Goal: Task Accomplishment & Management: Manage account settings

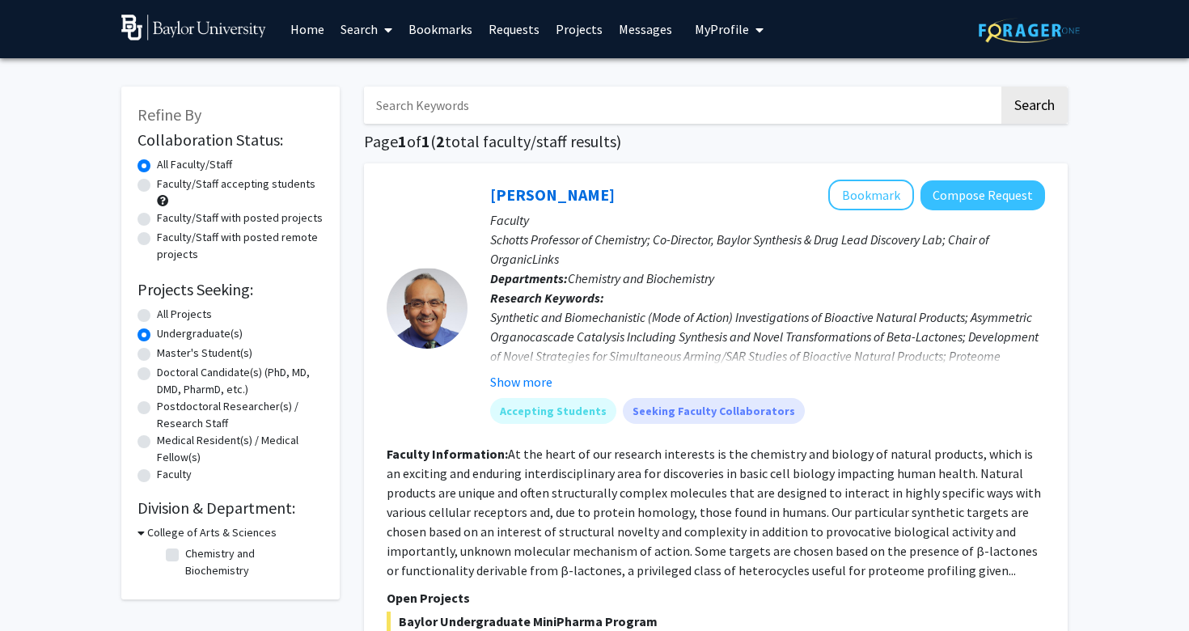
click at [360, 26] on link "Search" at bounding box center [366, 29] width 68 height 57
click at [378, 104] on span "Students" at bounding box center [381, 107] width 99 height 32
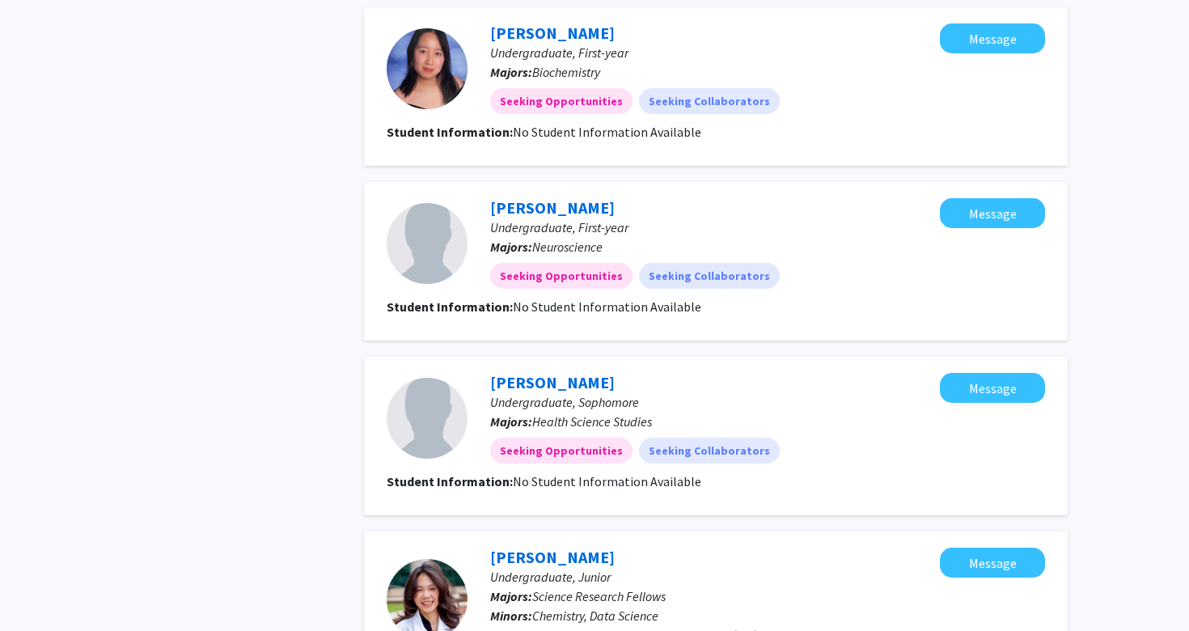
scroll to position [2111, 0]
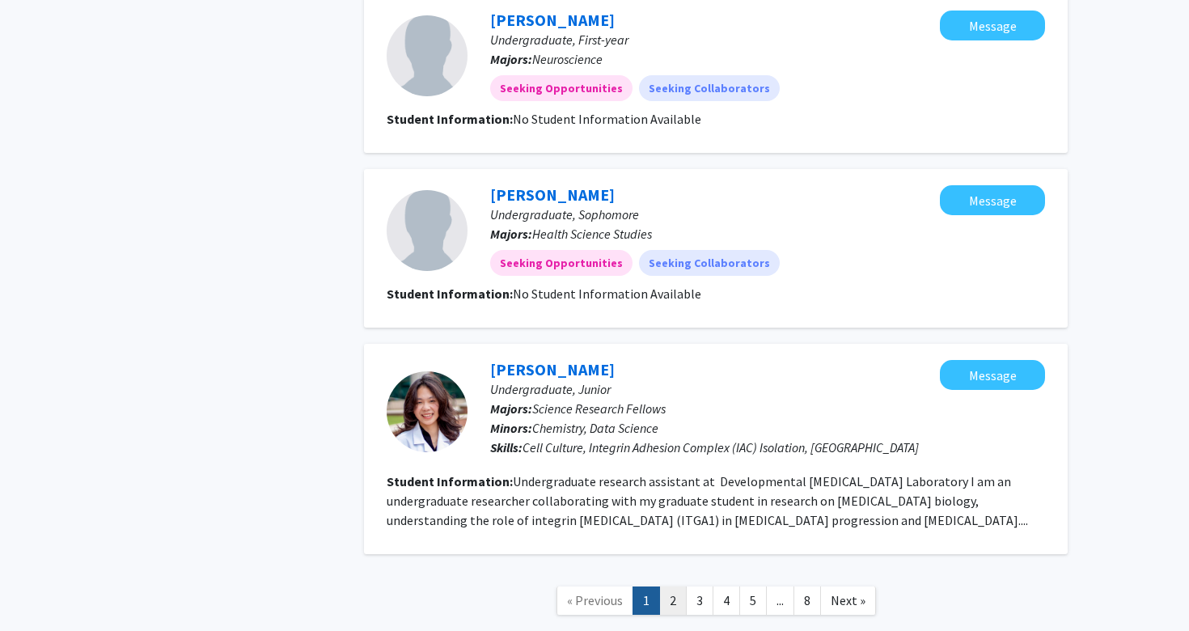
click at [667, 586] on link "2" at bounding box center [673, 600] width 28 height 28
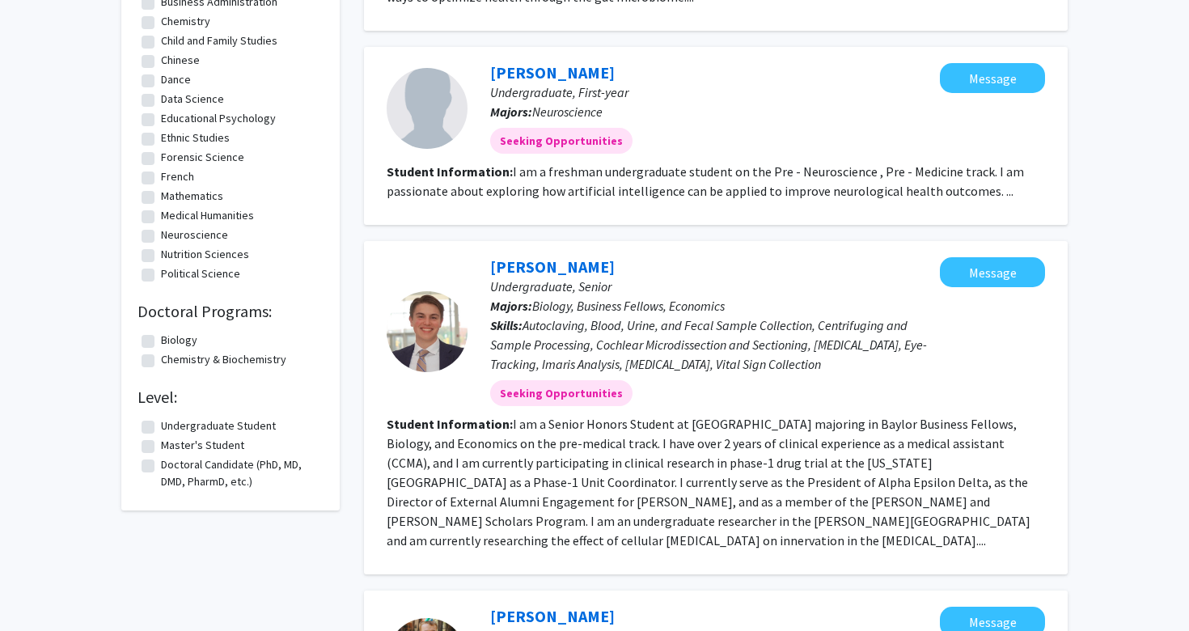
scroll to position [708, 0]
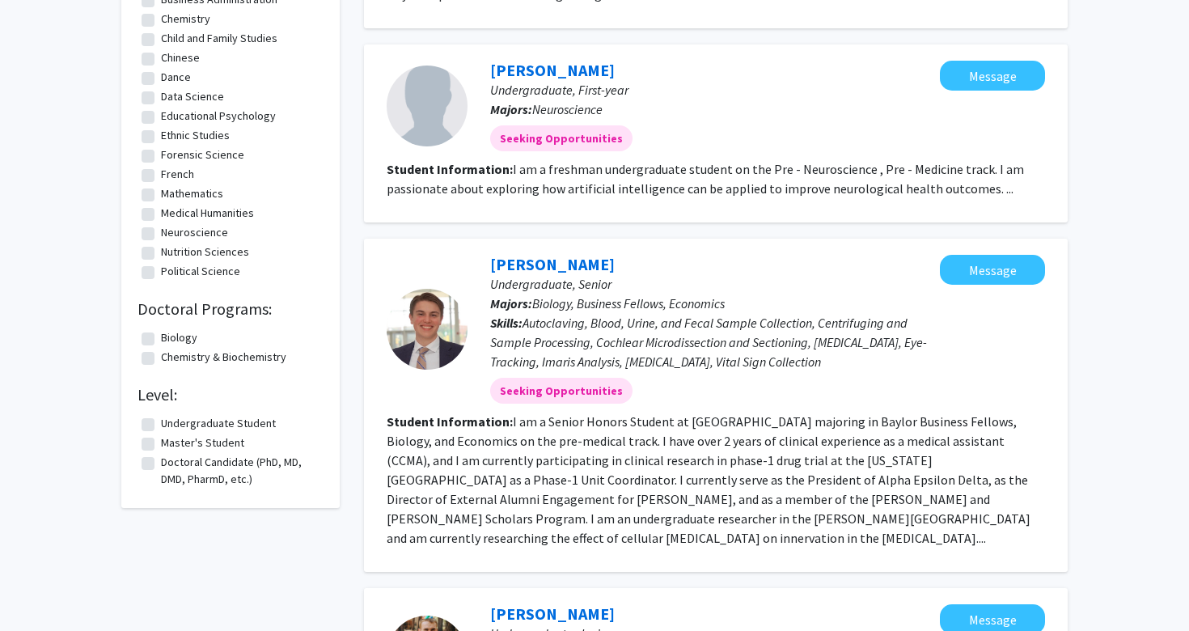
click at [566, 324] on span "Autoclaving, Blood, Urine, and Fecal Sample Collection, Centrifuging and Sample…" at bounding box center [708, 342] width 437 height 55
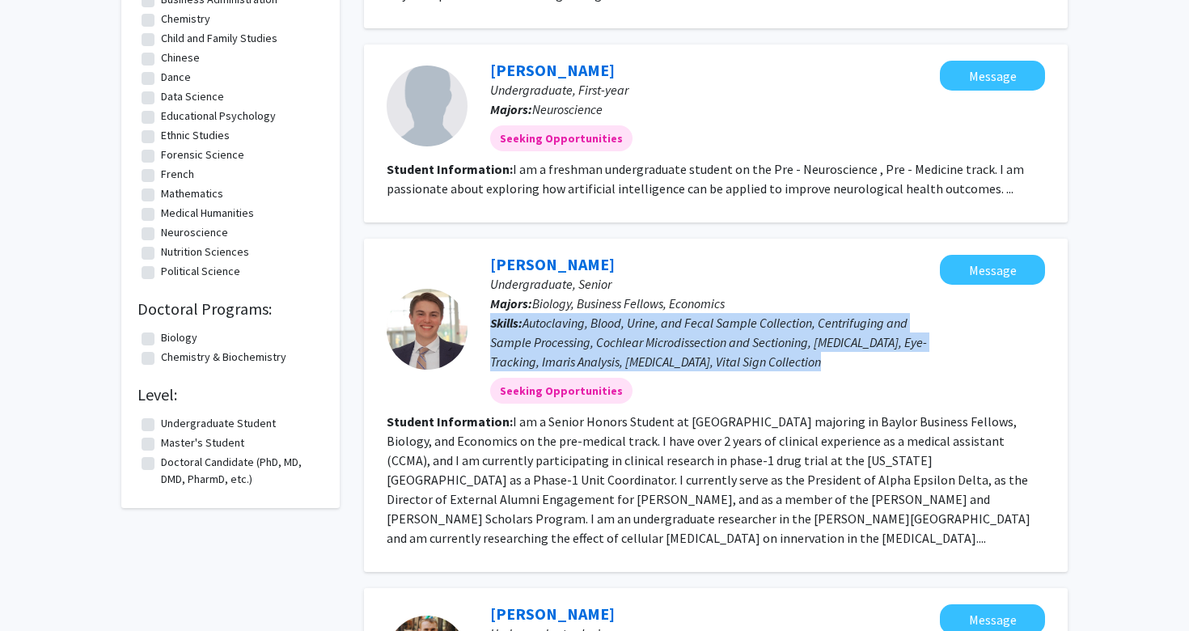
click at [570, 339] on span "Autoclaving, Blood, Urine, and Fecal Sample Collection, Centrifuging and Sample…" at bounding box center [708, 342] width 437 height 55
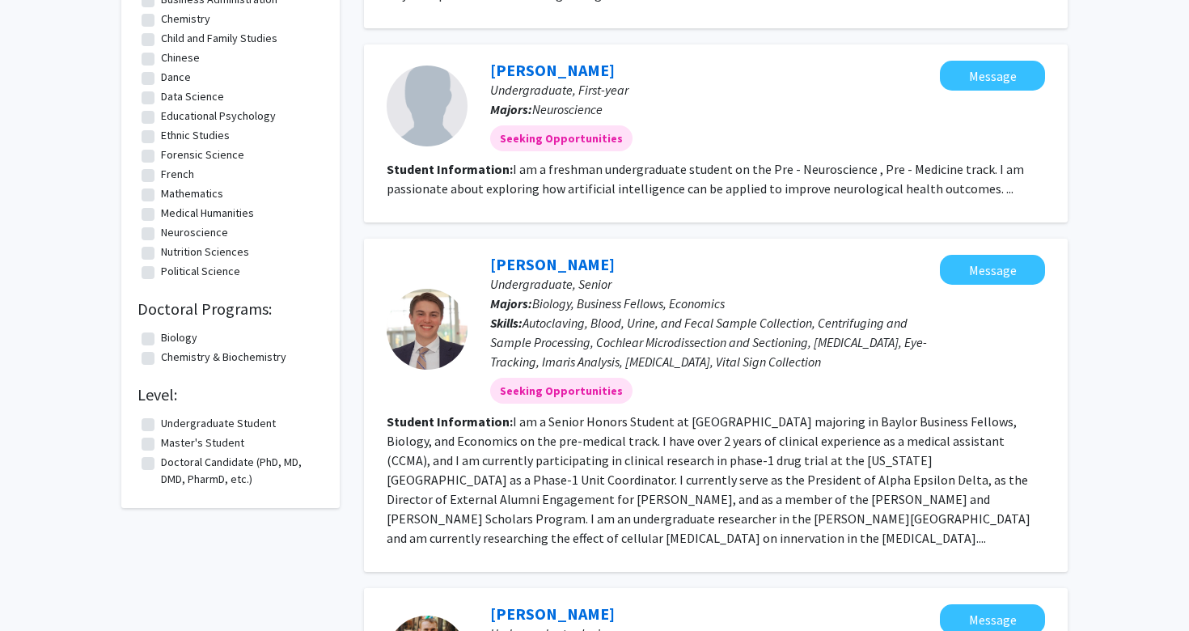
click at [570, 339] on span "Autoclaving, Blood, Urine, and Fecal Sample Collection, Centrifuging and Sample…" at bounding box center [708, 342] width 437 height 55
click at [584, 350] on p "Skills: Autoclaving, Blood, Urine, and Fecal Sample Collection, Centrifuging an…" at bounding box center [715, 342] width 450 height 58
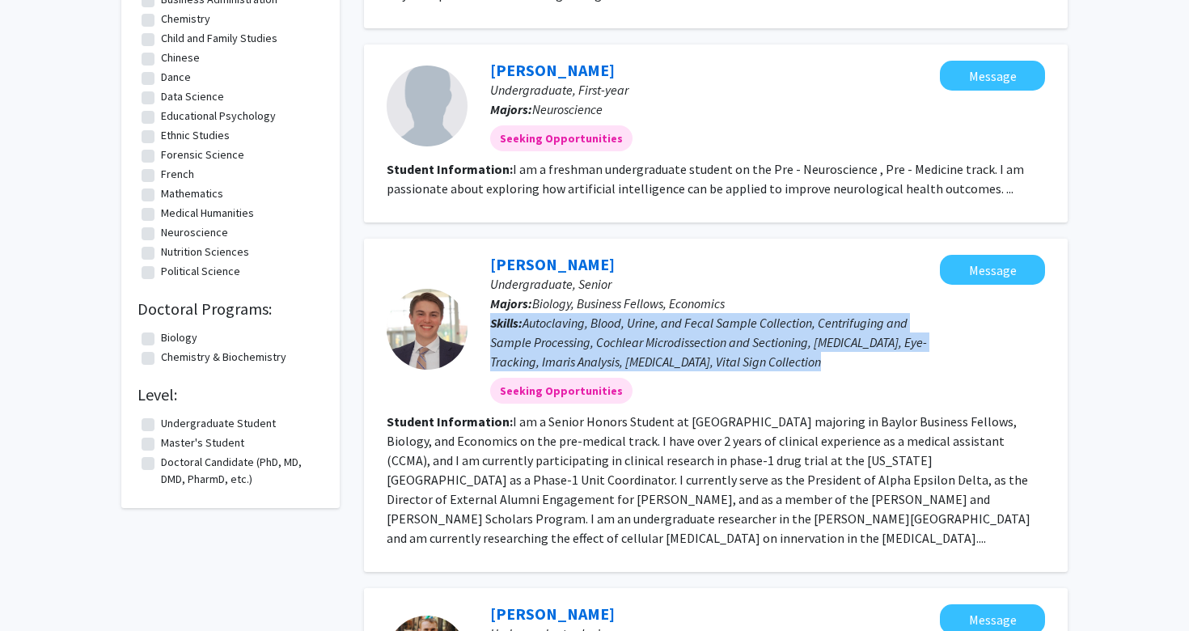
click at [584, 350] on p "Skills: Autoclaving, Blood, Urine, and Fecal Sample Collection, Centrifuging an…" at bounding box center [715, 342] width 450 height 58
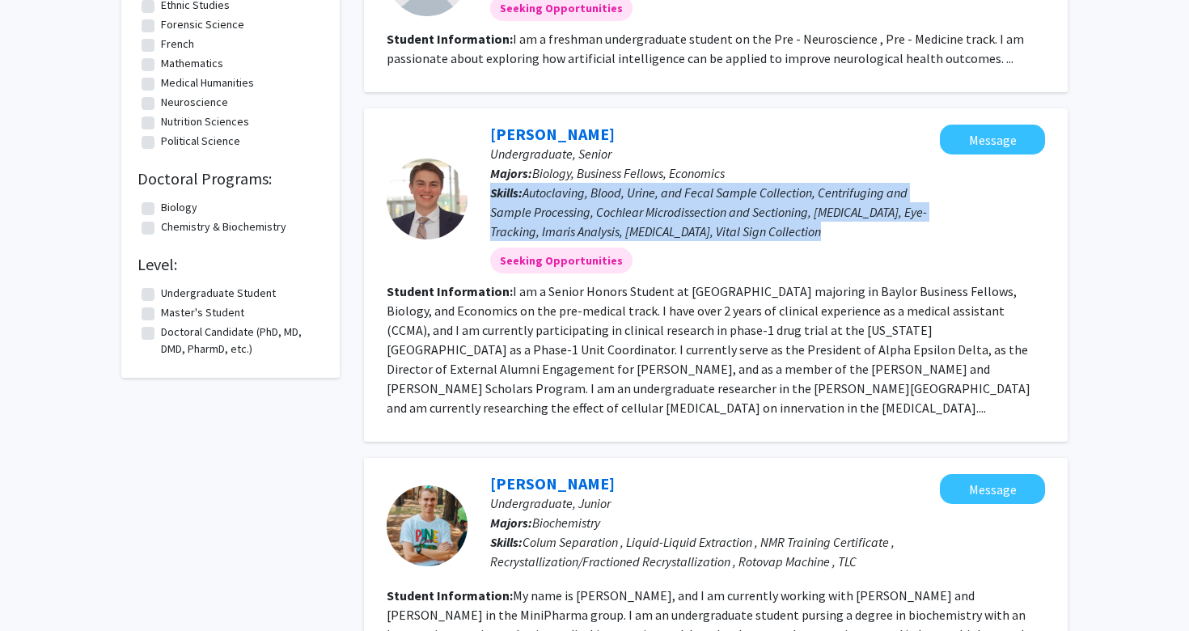
scroll to position [833, 0]
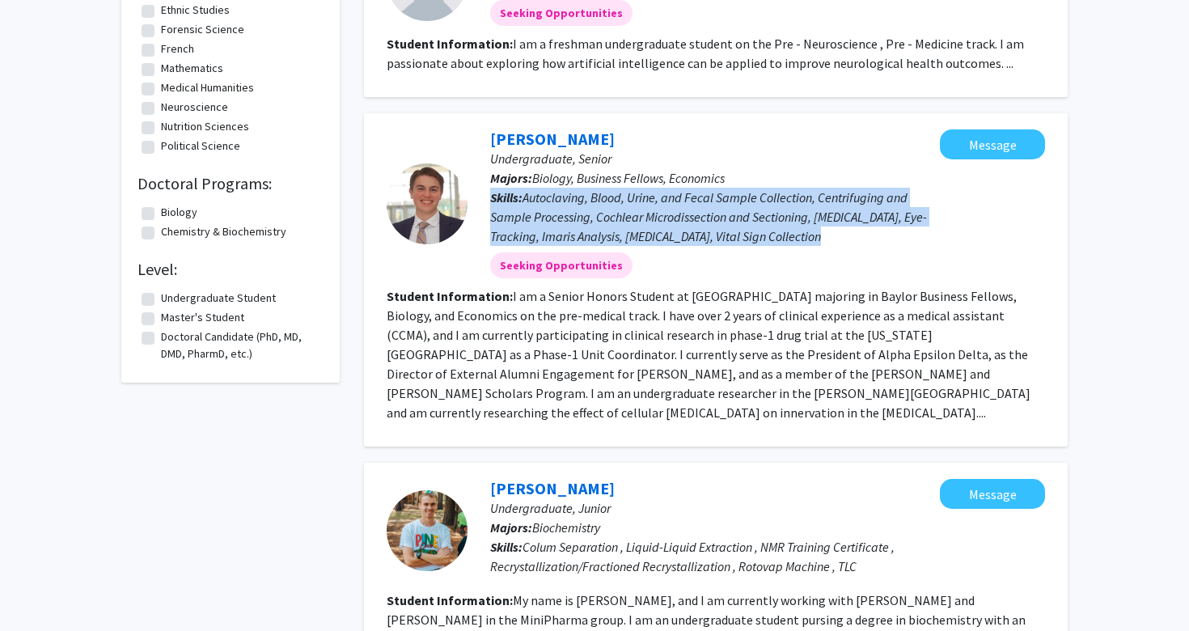
click at [536, 190] on span "Autoclaving, Blood, Urine, and Fecal Sample Collection, Centrifuging and Sample…" at bounding box center [708, 216] width 437 height 55
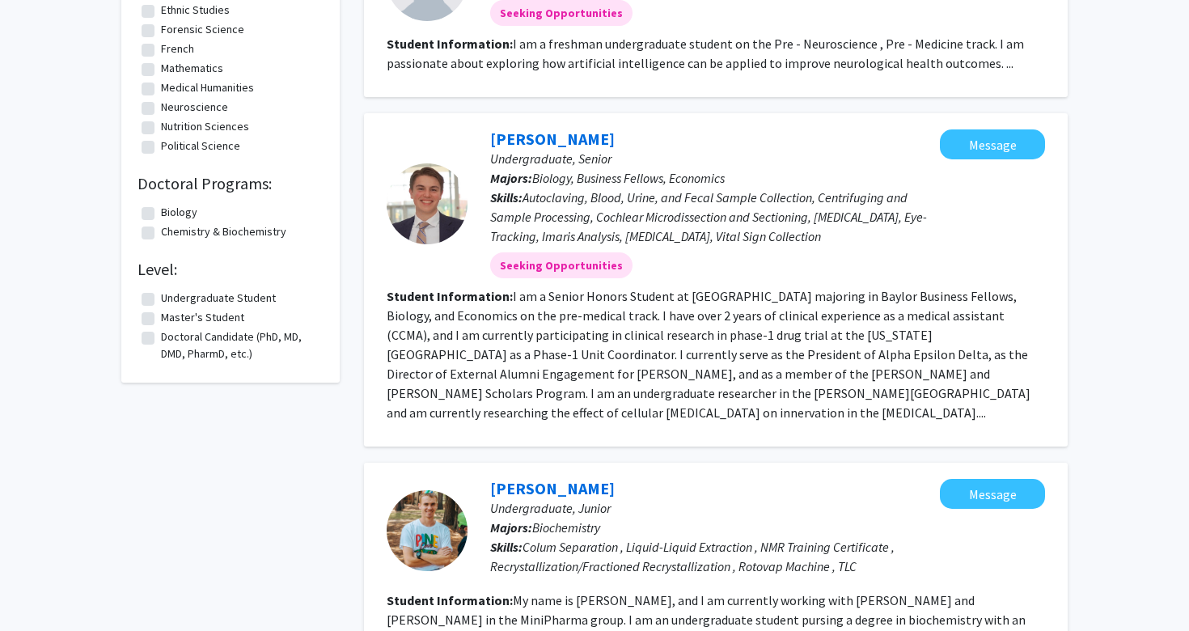
drag, startPoint x: 536, startPoint y: 190, endPoint x: 835, endPoint y: 234, distance: 302.5
click at [835, 234] on span "Autoclaving, Blood, Urine, and Fecal Sample Collection, Centrifuging and Sample…" at bounding box center [708, 216] width 437 height 55
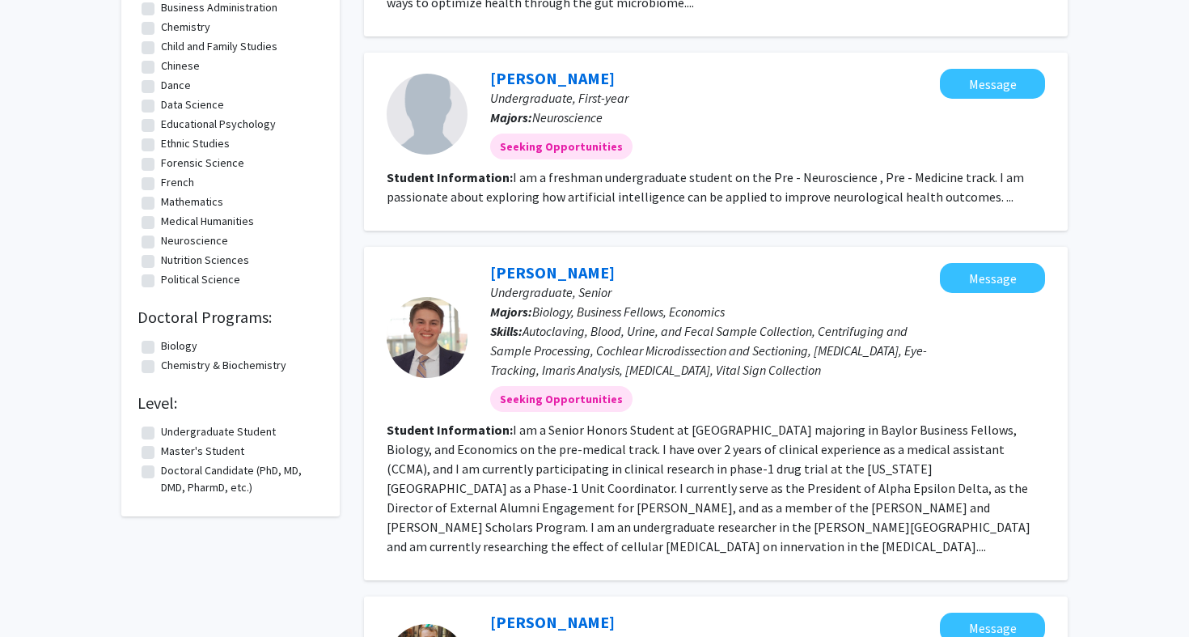
scroll to position [705, 0]
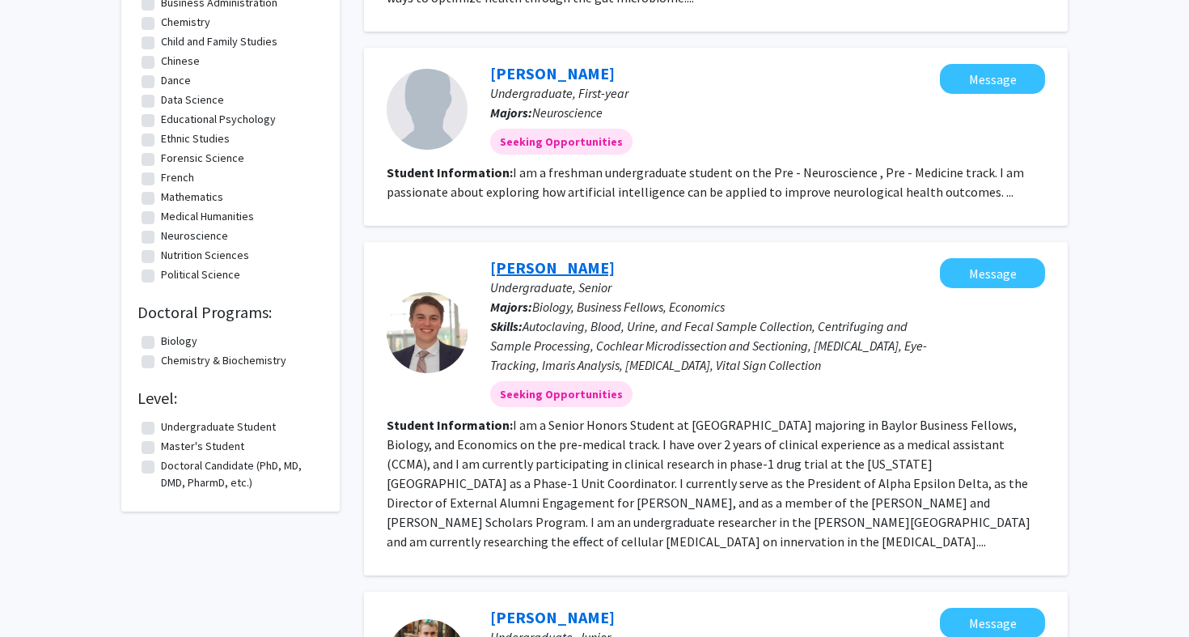
click at [523, 273] on link "[PERSON_NAME]" at bounding box center [552, 267] width 125 height 20
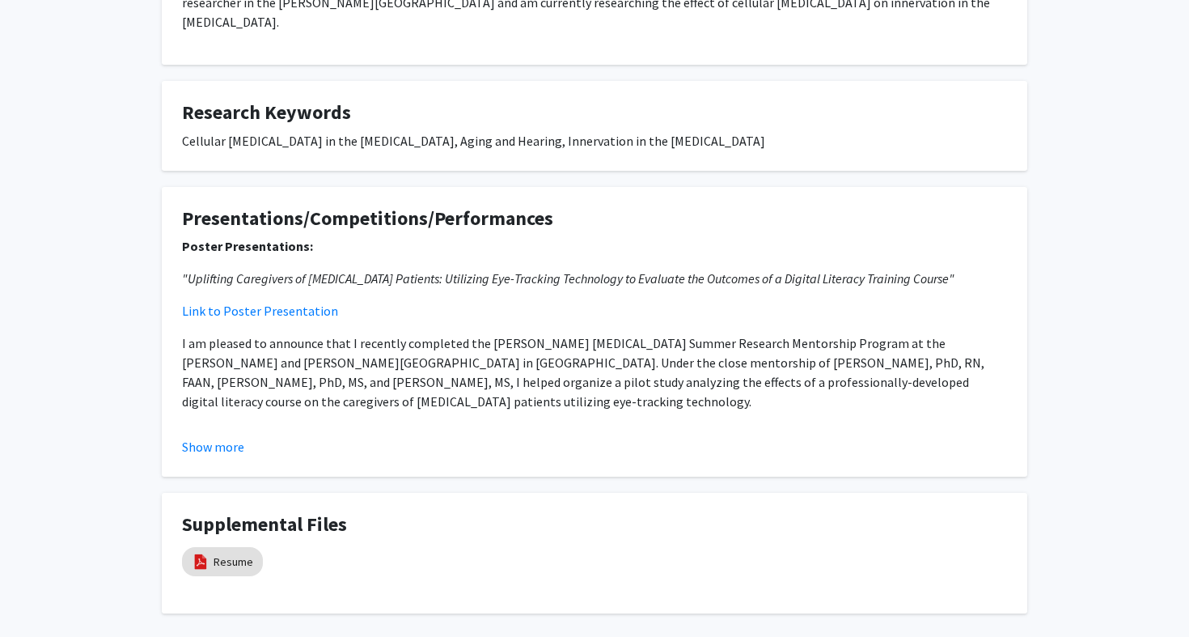
scroll to position [506, 0]
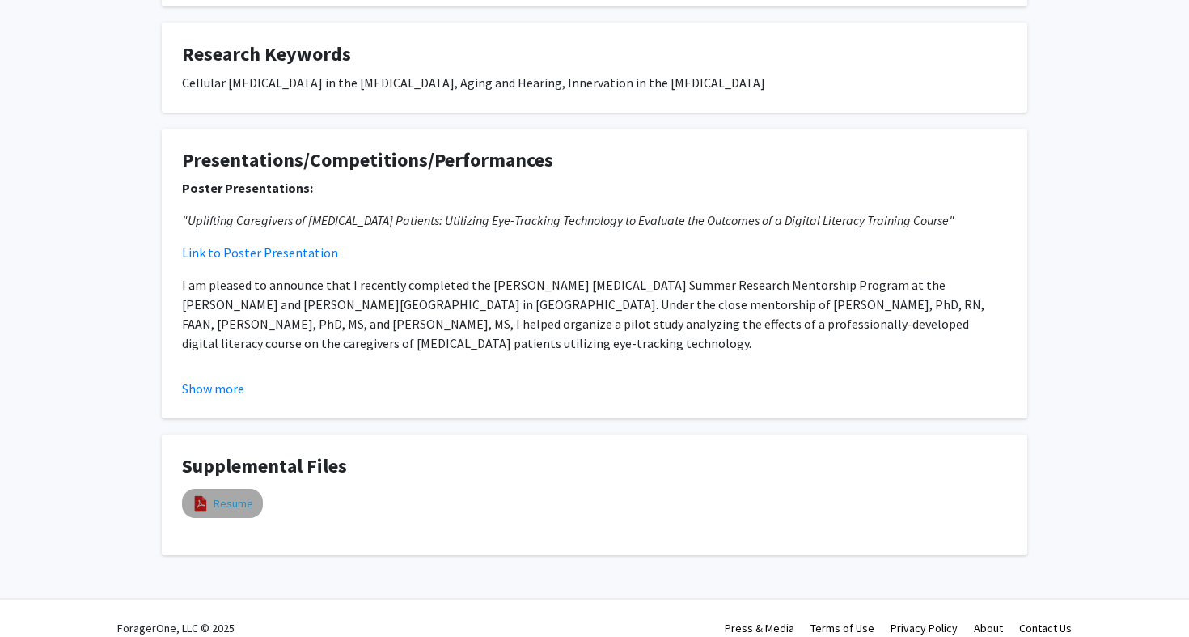
click at [224, 495] on link "Resume" at bounding box center [234, 503] width 40 height 17
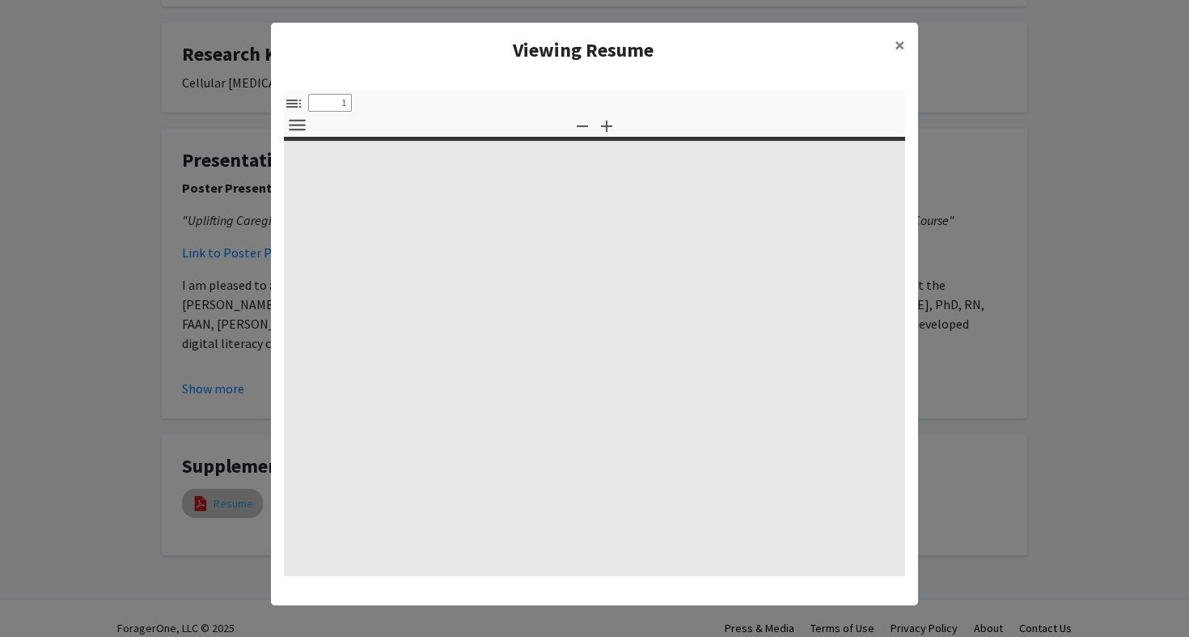
select select "custom"
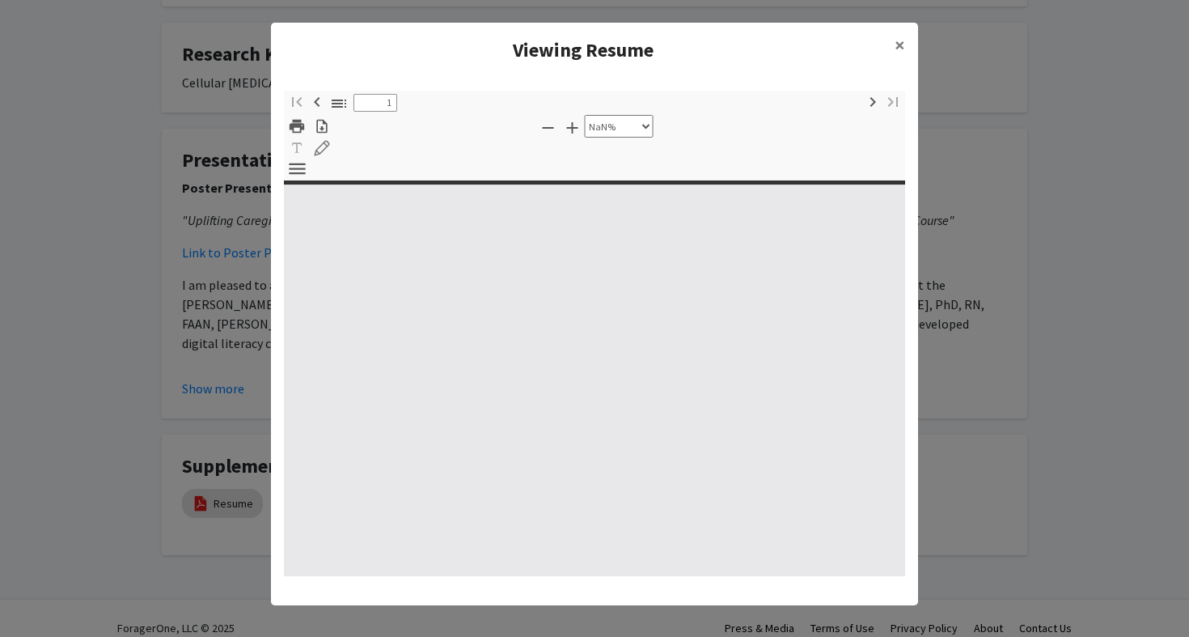
type input "0"
select select "custom"
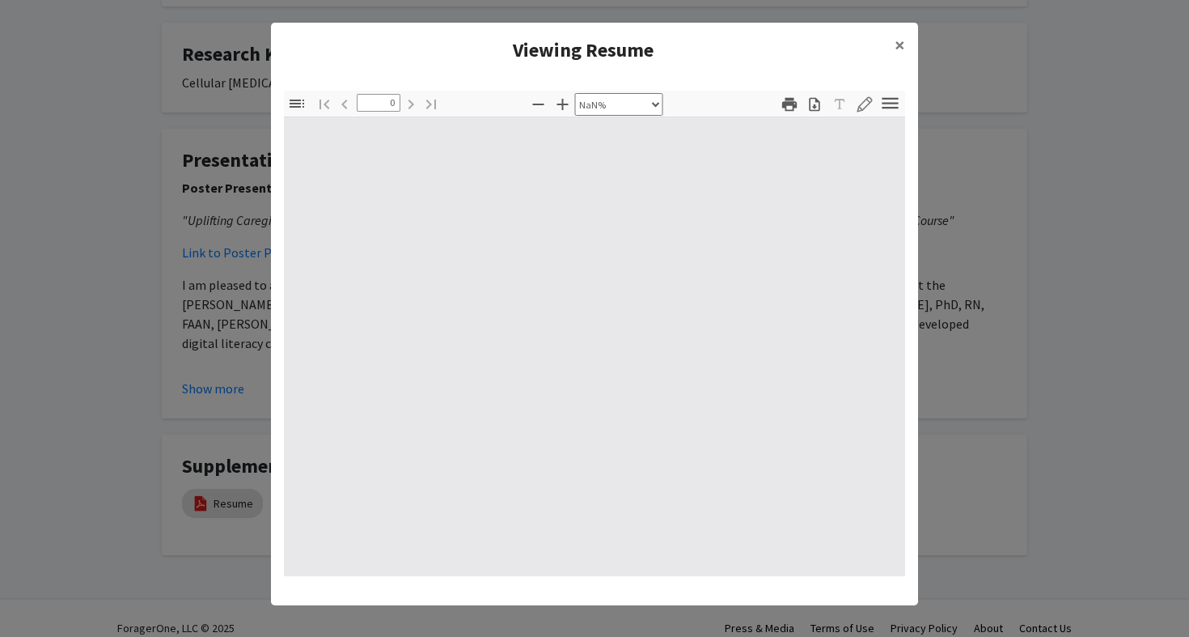
type input "1"
select select "auto"
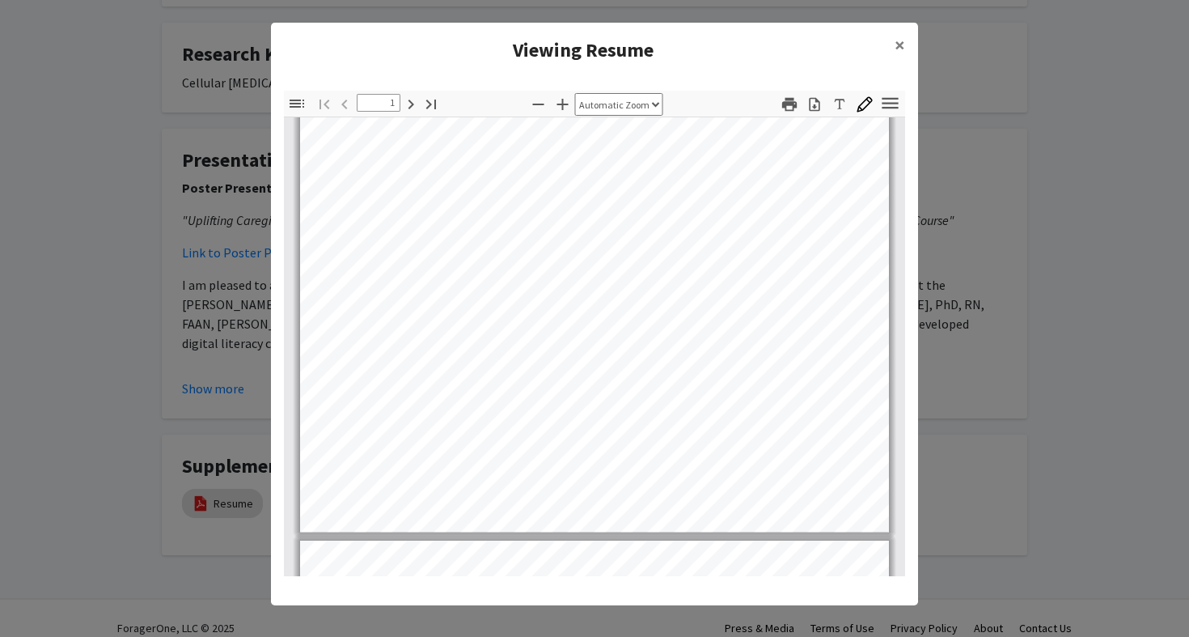
scroll to position [370, 0]
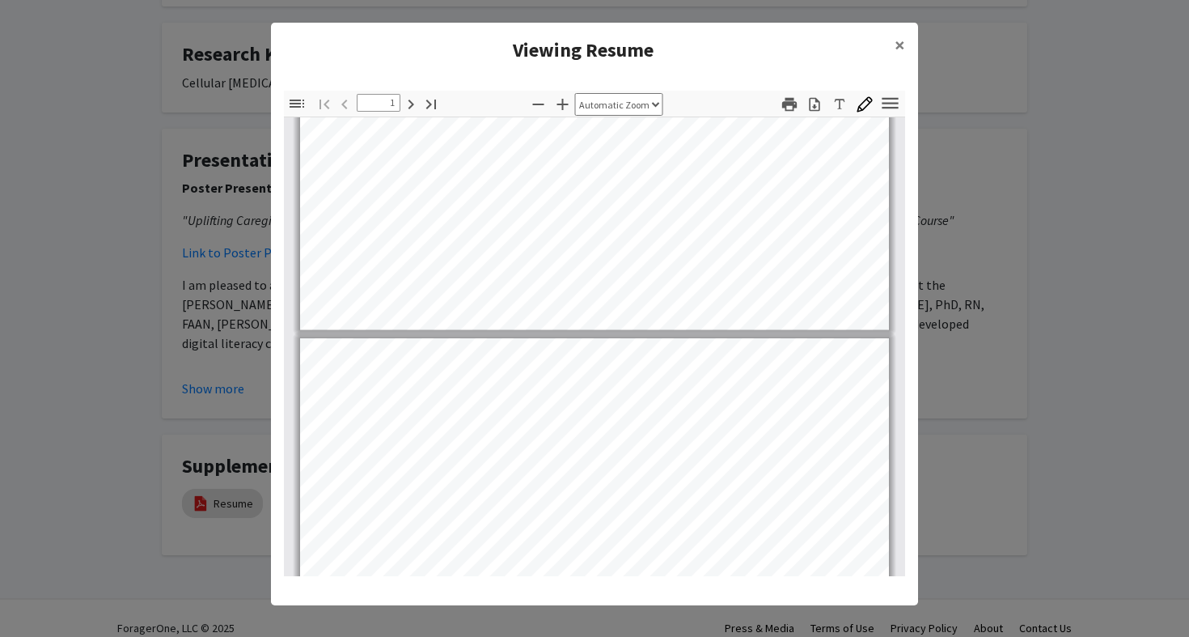
type input "2"
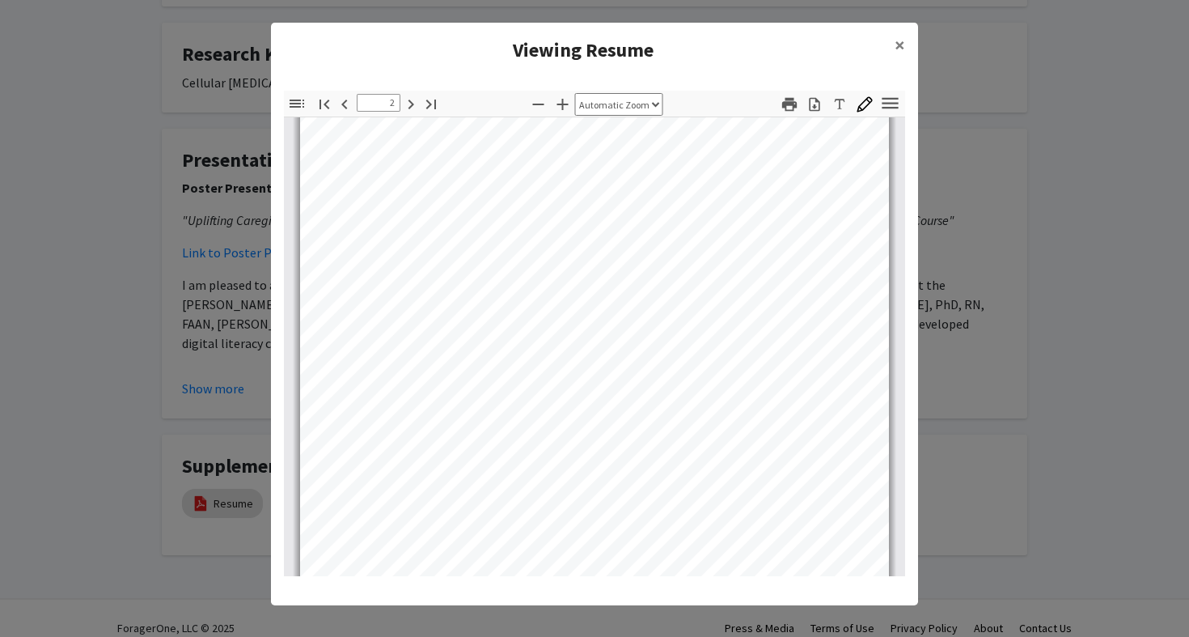
scroll to position [1056, 0]
click at [903, 46] on span "×" at bounding box center [900, 44] width 11 height 25
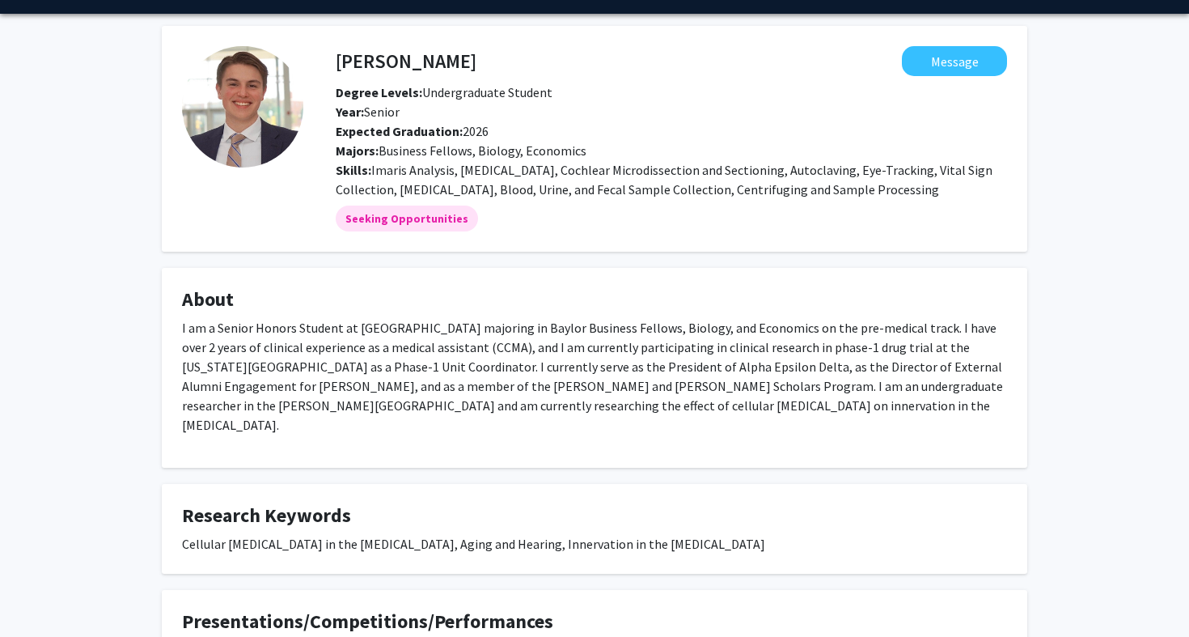
scroll to position [0, 0]
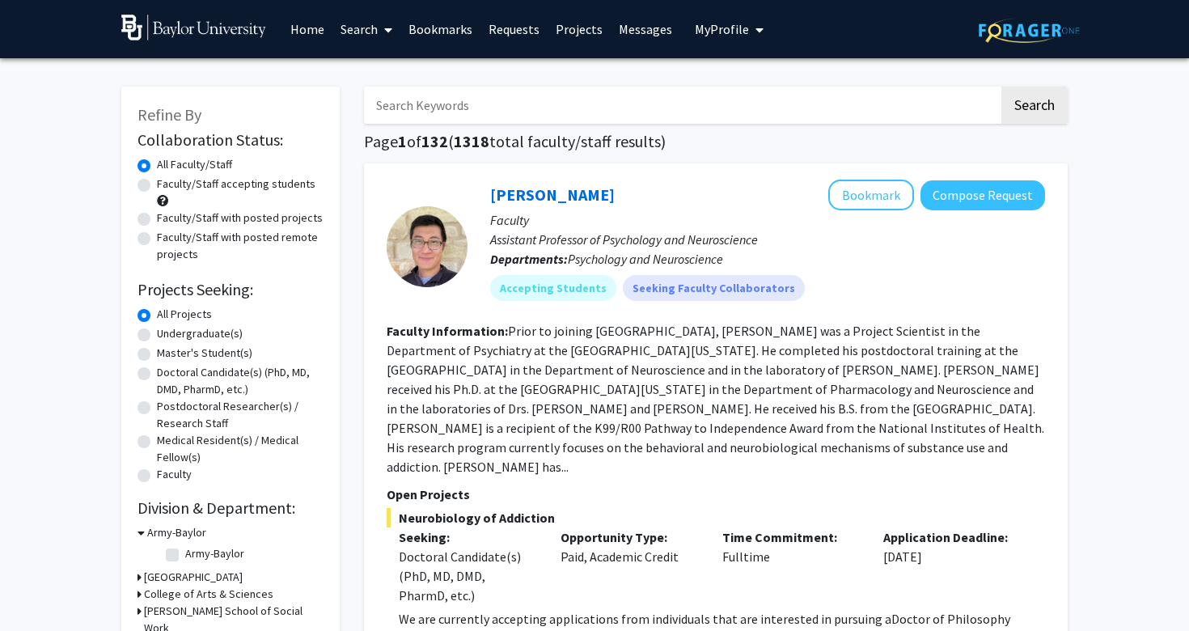
click at [724, 32] on span "My Profile" at bounding box center [722, 29] width 54 height 16
click at [759, 81] on span "[PERSON_NAME]" at bounding box center [796, 75] width 98 height 18
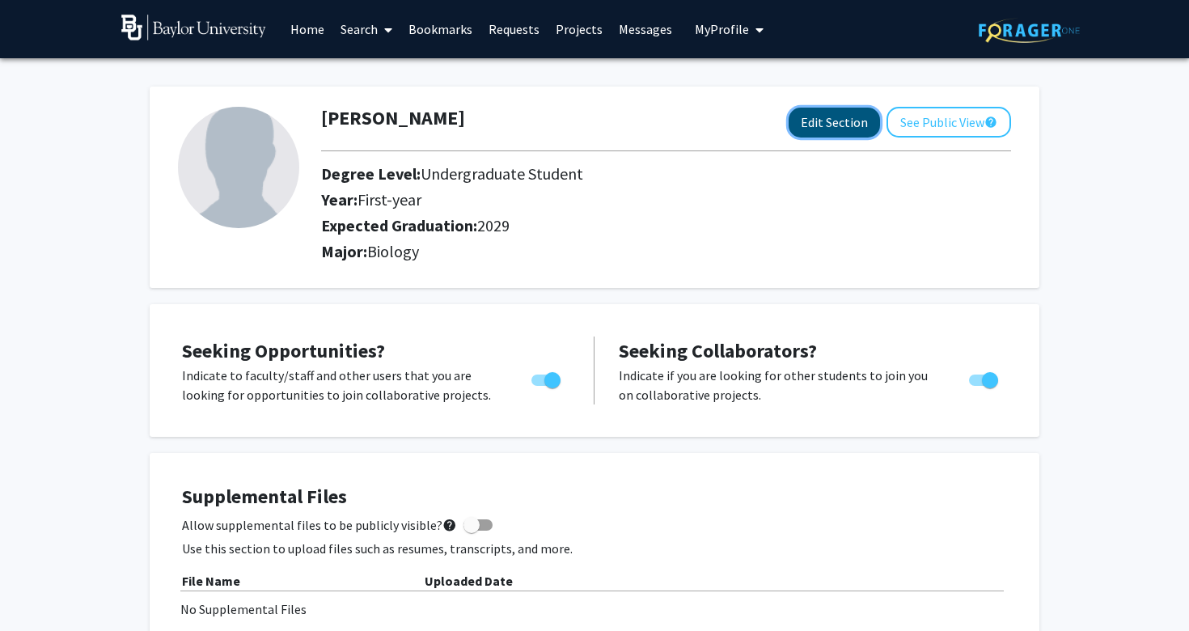
click at [821, 131] on button "Edit Section" at bounding box center [834, 123] width 91 height 30
select select "first-year"
select select "2029"
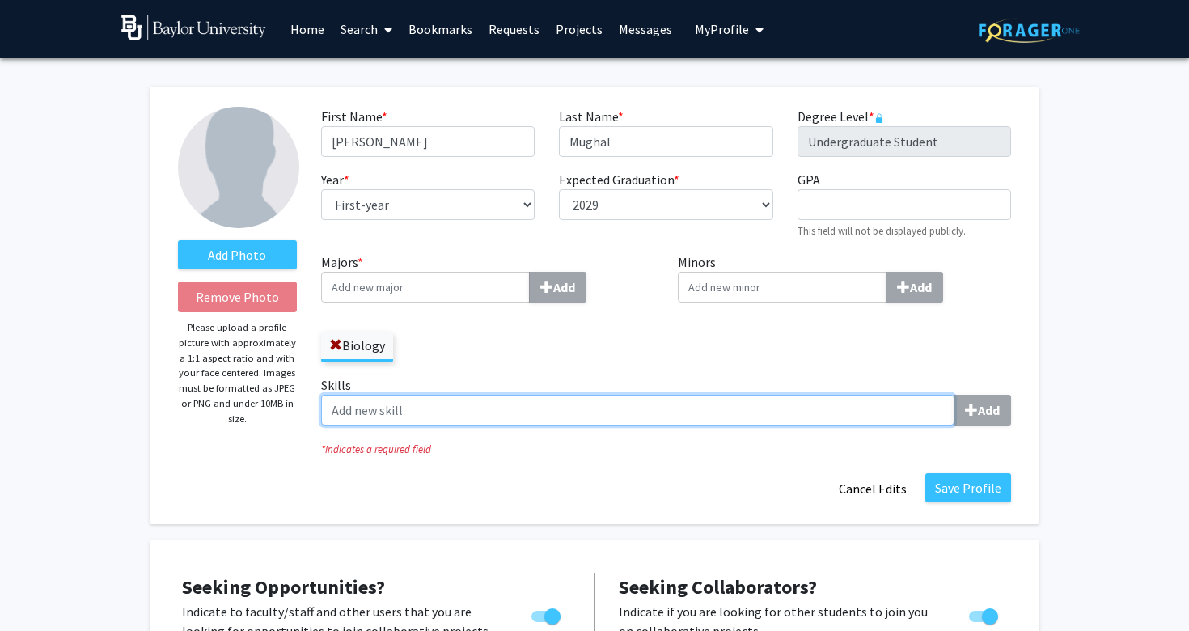
click at [434, 410] on input "Skills Add" at bounding box center [637, 410] width 633 height 31
type input "v"
click at [341, 409] on input "centrifuging" at bounding box center [637, 410] width 633 height 31
click at [421, 413] on input "Centrifuging" at bounding box center [637, 410] width 633 height 31
type input "Centrifuging"
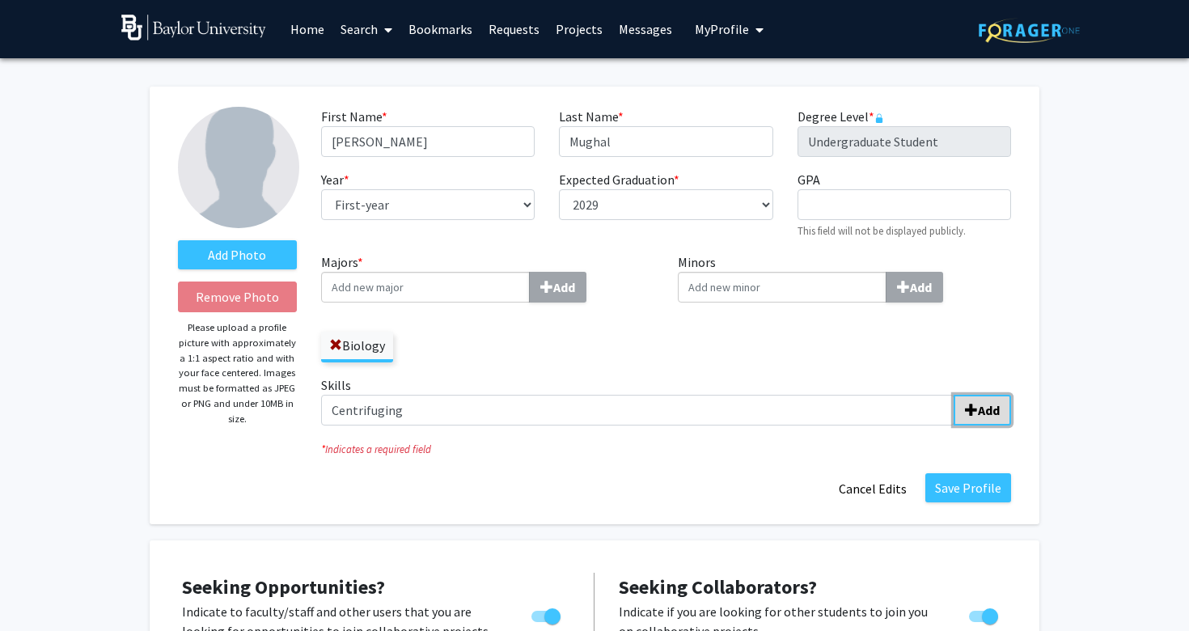
click at [981, 425] on button "Add" at bounding box center [982, 410] width 57 height 31
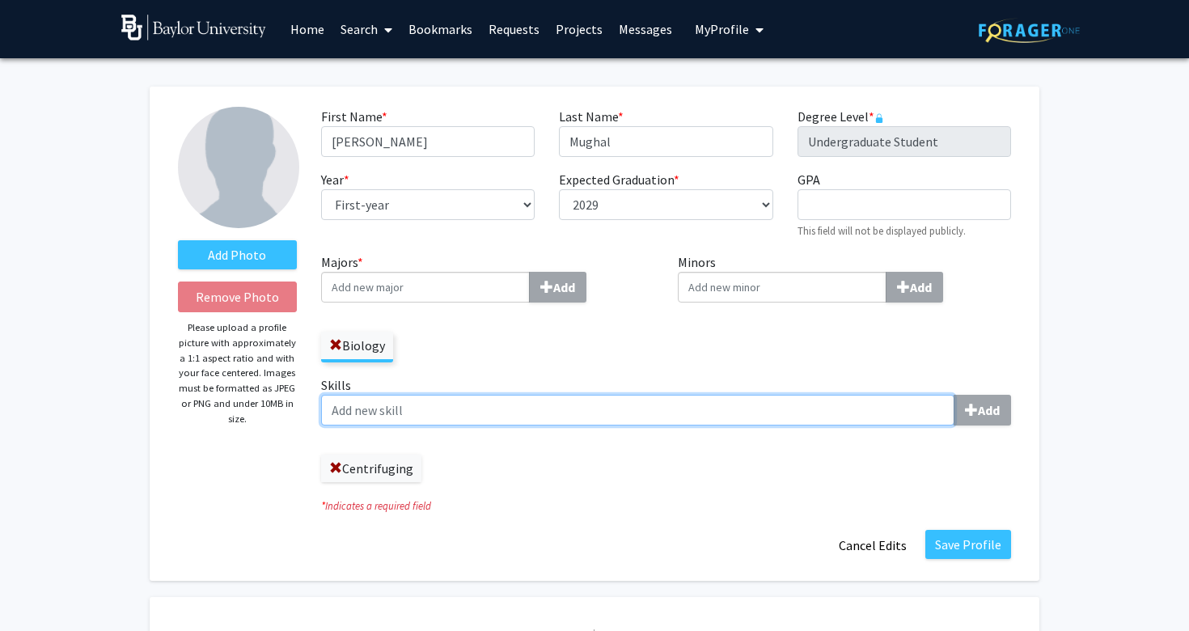
click at [438, 417] on input "Skills Add" at bounding box center [637, 410] width 633 height 31
paste input "Vital Signs Patient Care Administrative Tasks EKG Phlebotomy Cardiopulmonary Re…"
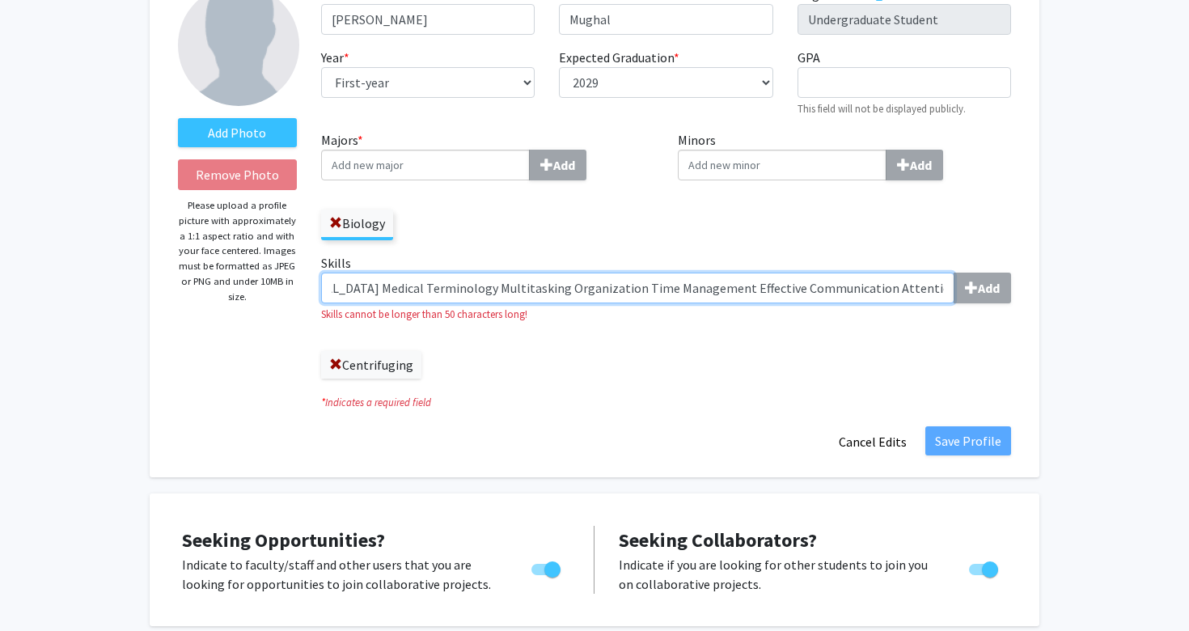
scroll to position [104, 0]
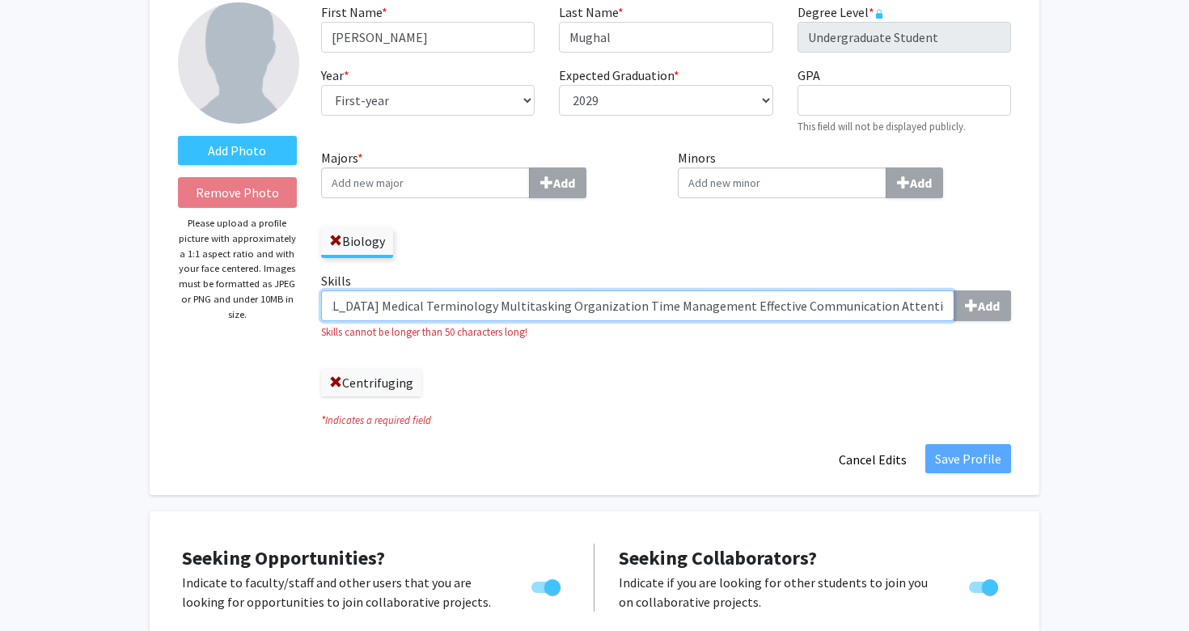
click at [418, 307] on input "Vital Signs Patient Care Administrative Tasks EKG Phlebotomy Cardiopulmonary Re…" at bounding box center [637, 305] width 633 height 31
type input "Vital Signs Patient Care Administrative Tasks EKG Phlebotomy Cardiopulmonary Re…"
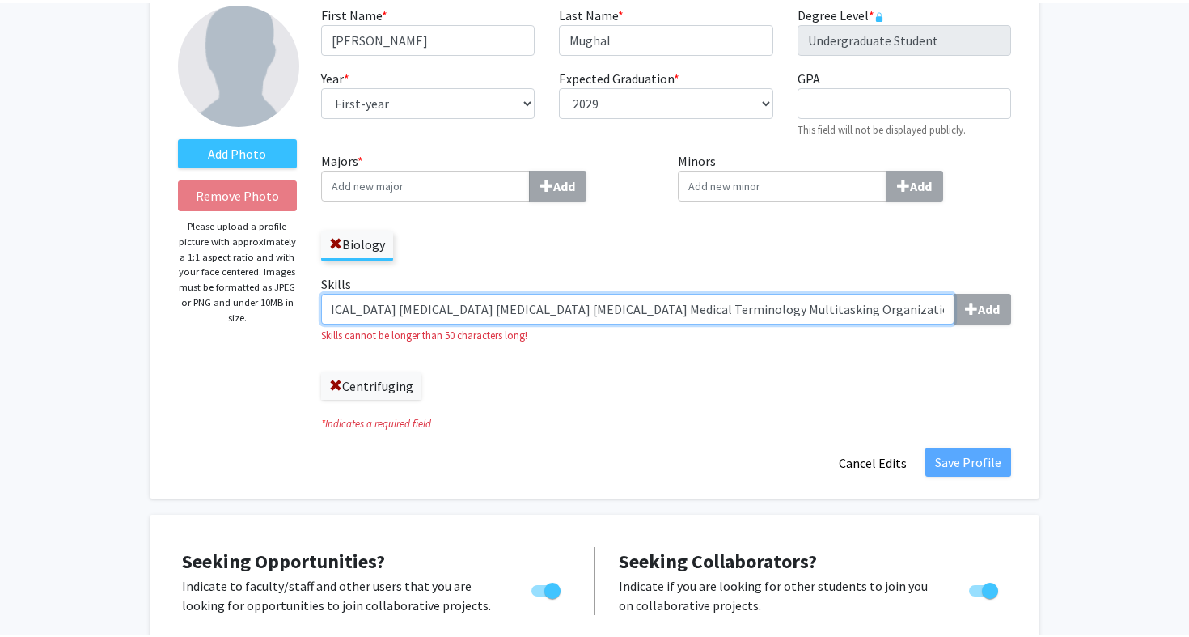
scroll to position [0, 0]
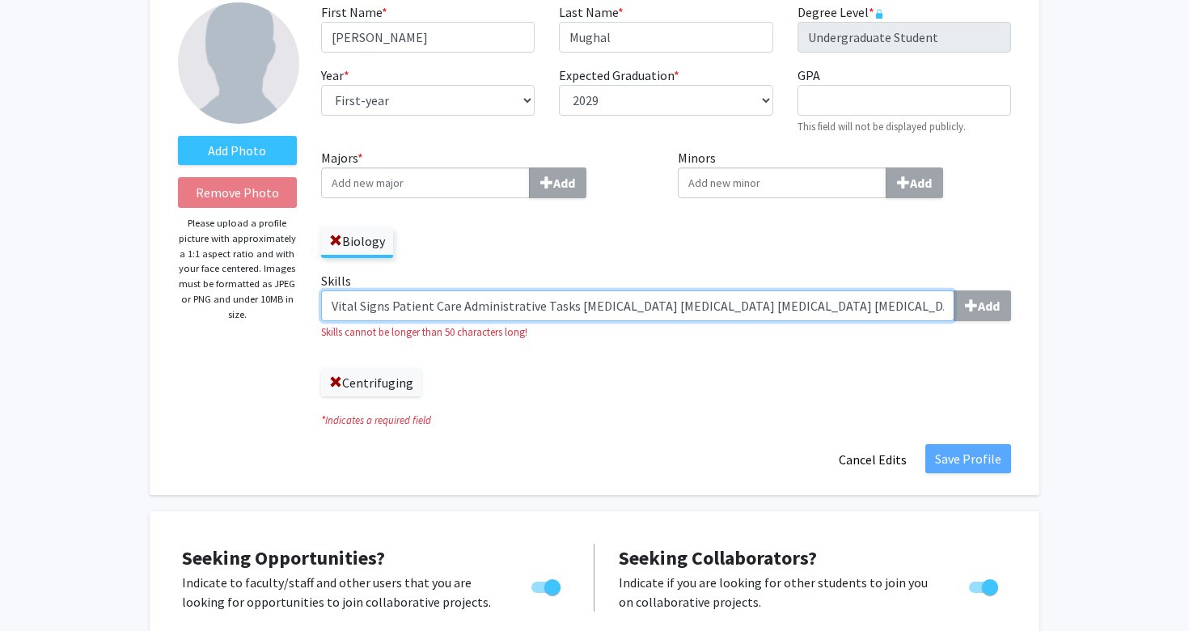
click at [505, 310] on input "Vital Signs Patient Care Administrative Tasks EKG Phlebotomy Cardiopulmonary Re…" at bounding box center [637, 305] width 633 height 31
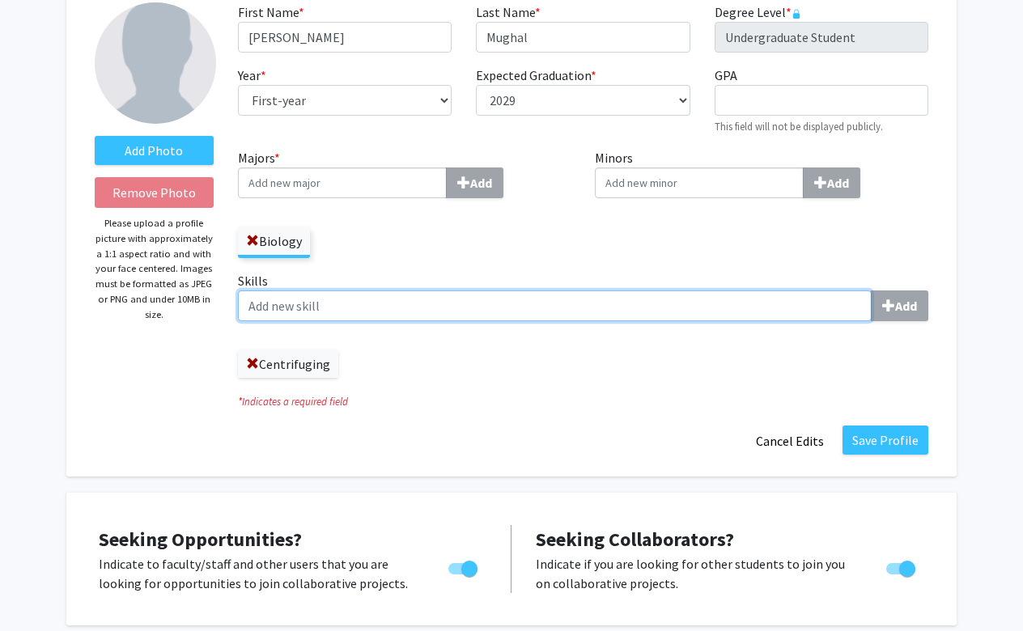
click at [645, 304] on input "Skills Add" at bounding box center [554, 305] width 633 height 31
type input "Autoclaving"
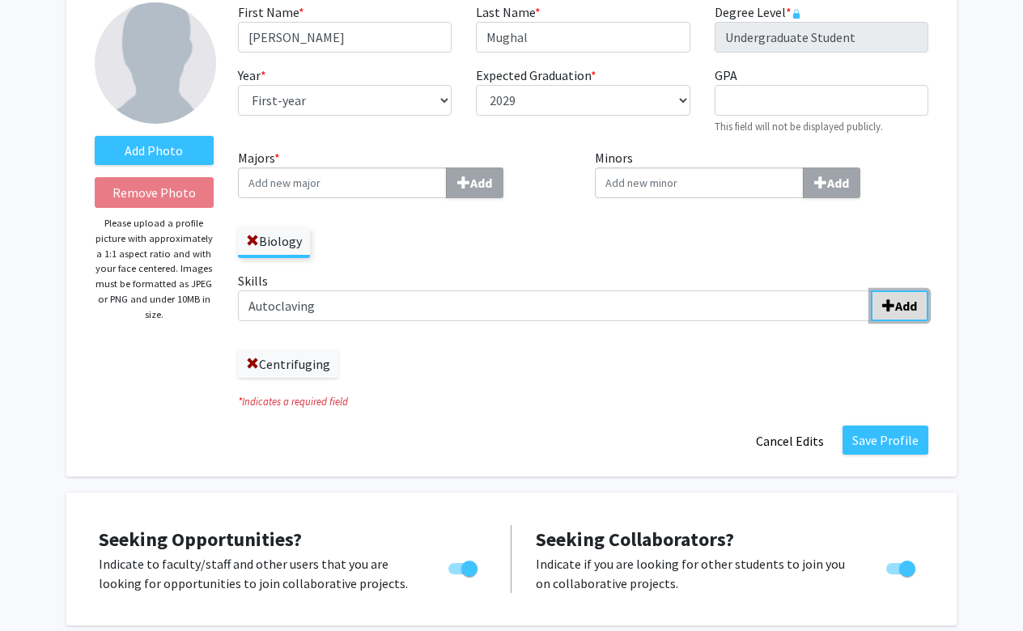
click at [907, 308] on b "Add" at bounding box center [906, 306] width 22 height 16
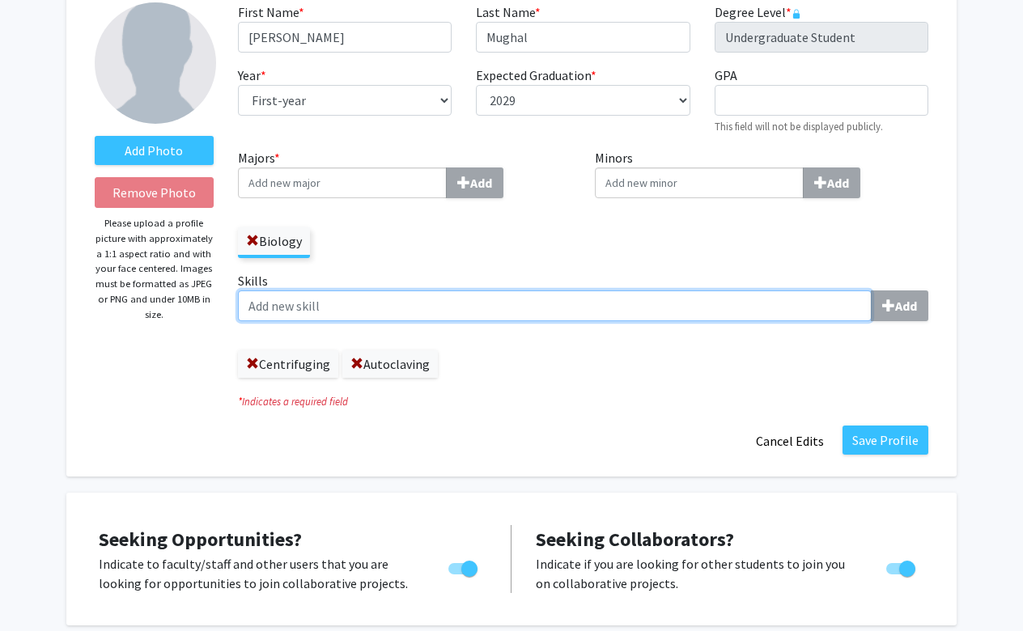
click at [593, 295] on input "Skills Add" at bounding box center [554, 305] width 633 height 31
type input "Vital Signs"
type input "A"
type input "Phlebotomy"
type input "m"
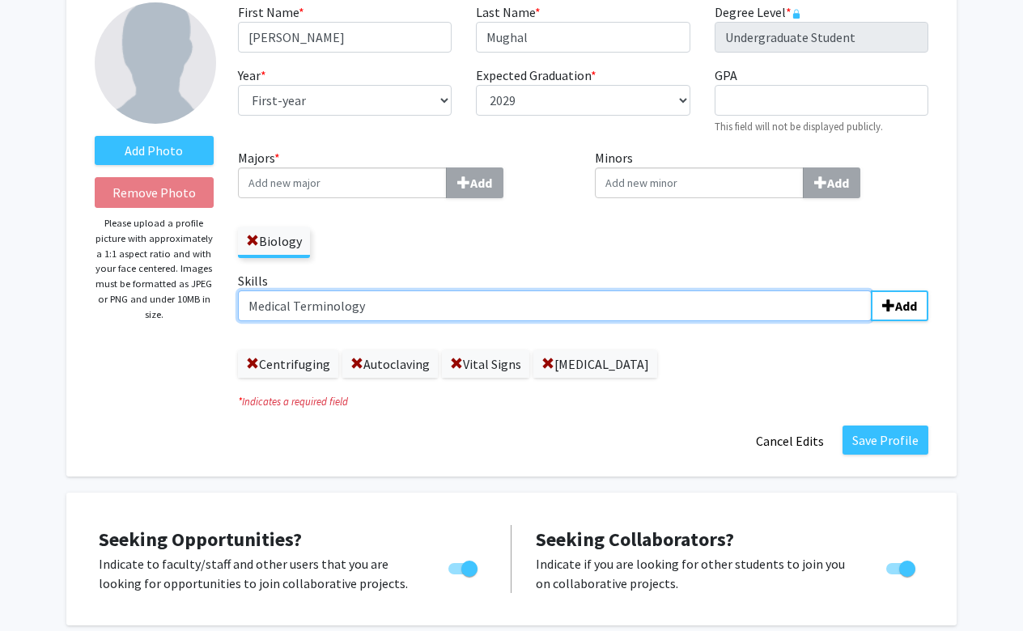
type input "Medical Terminology"
type input "EKG"
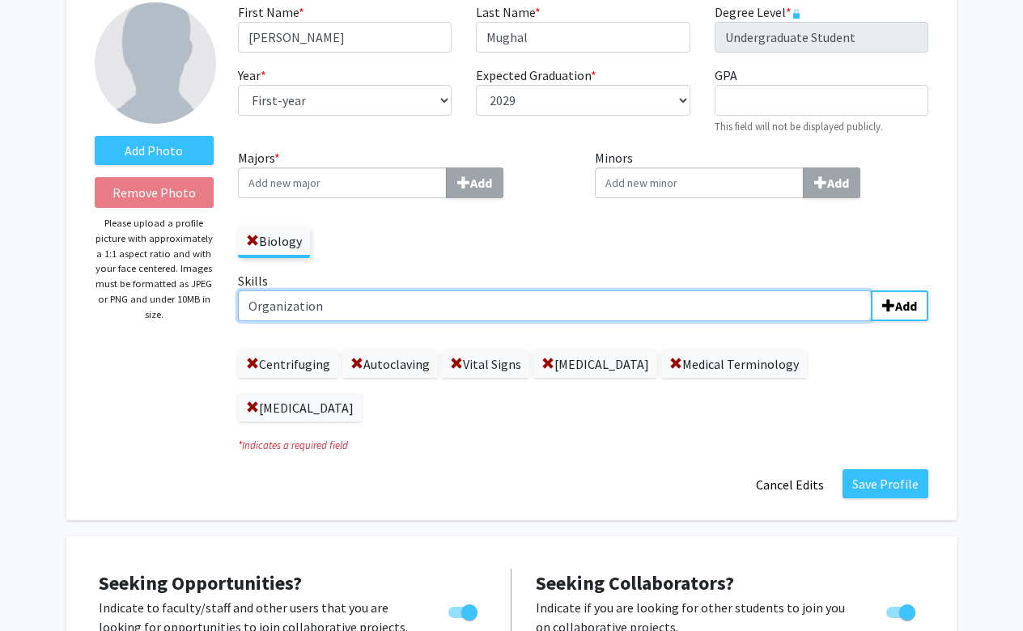
type input "Organization"
type input "B"
type input "Sample Collection"
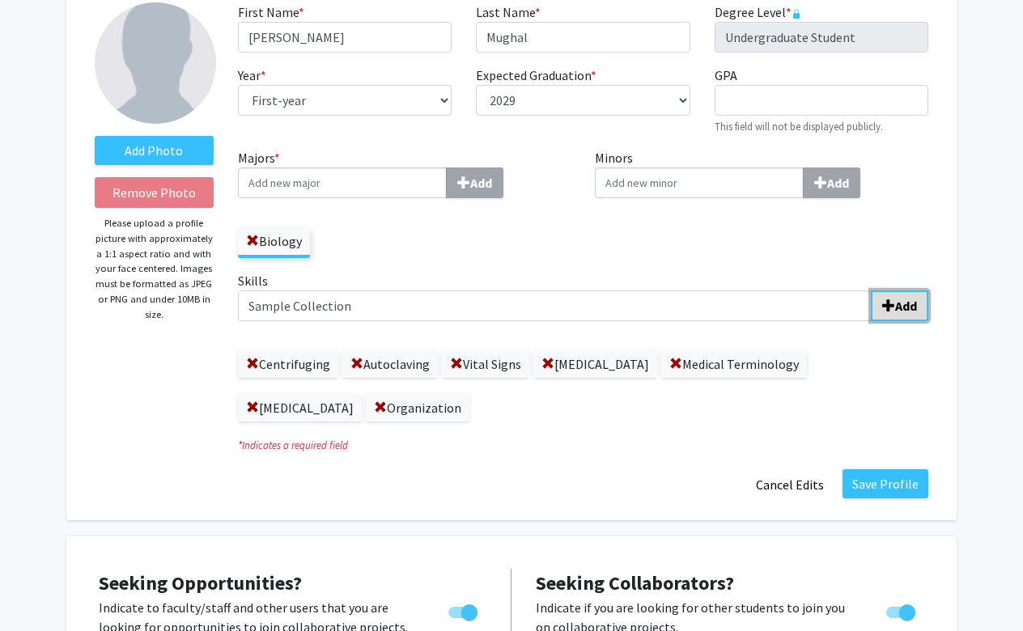
click at [904, 312] on b "Add" at bounding box center [906, 306] width 22 height 16
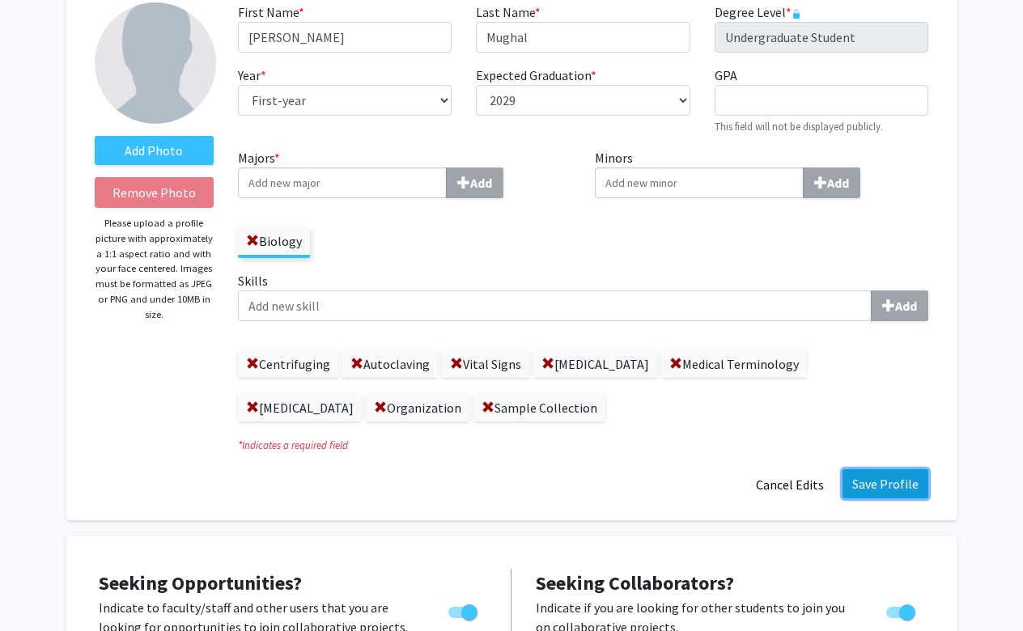
click at [895, 484] on button "Save Profile" at bounding box center [885, 483] width 86 height 29
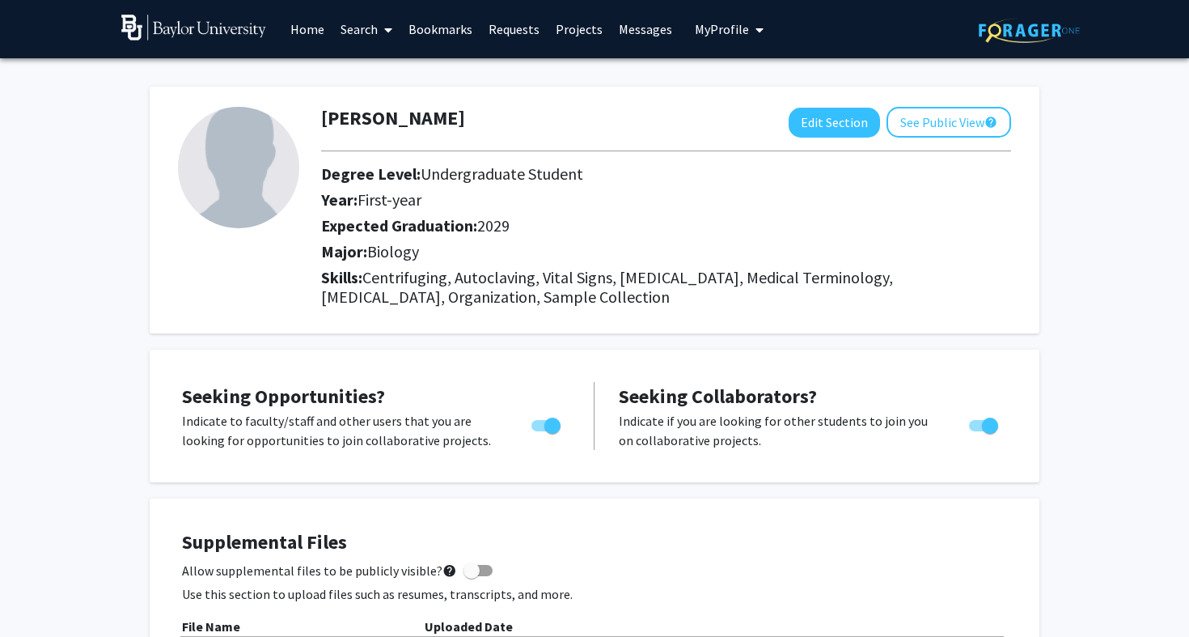
click at [230, 177] on img at bounding box center [238, 167] width 121 height 121
click at [982, 427] on span "Toggle" at bounding box center [990, 425] width 16 height 16
click at [977, 431] on input "Would you like to receive other student requests to work with you?" at bounding box center [976, 431] width 1 height 1
checkbox input "false"
